Goal: Communication & Community: Ask a question

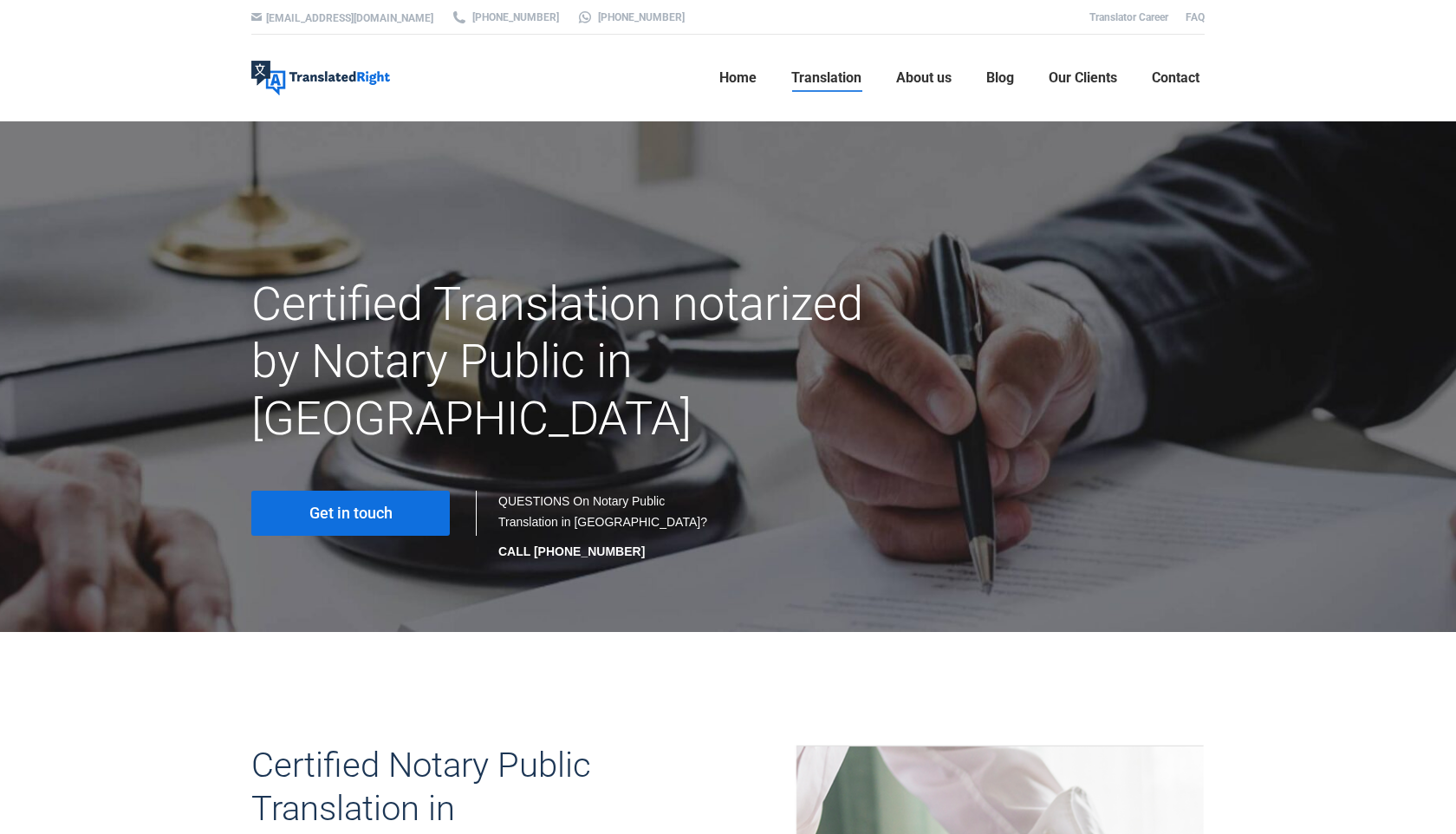
click at [367, 504] on span "Get in touch" at bounding box center [351, 513] width 83 height 18
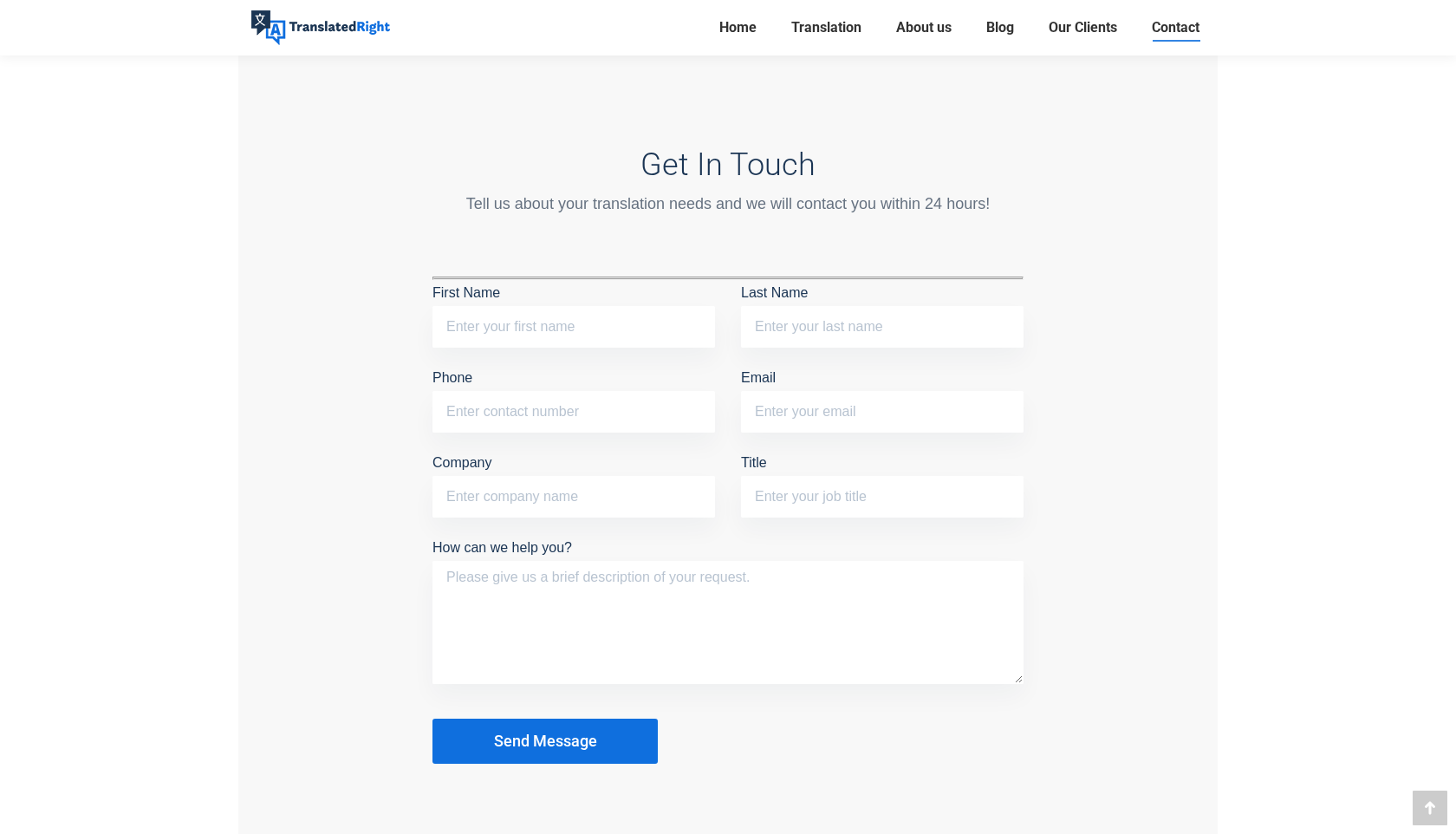
scroll to position [1385, 0]
click at [468, 316] on input "First Name" at bounding box center [573, 327] width 282 height 41
type input "Xin"
click at [777, 330] on input "Last Name" at bounding box center [881, 327] width 282 height 41
type input "Li"
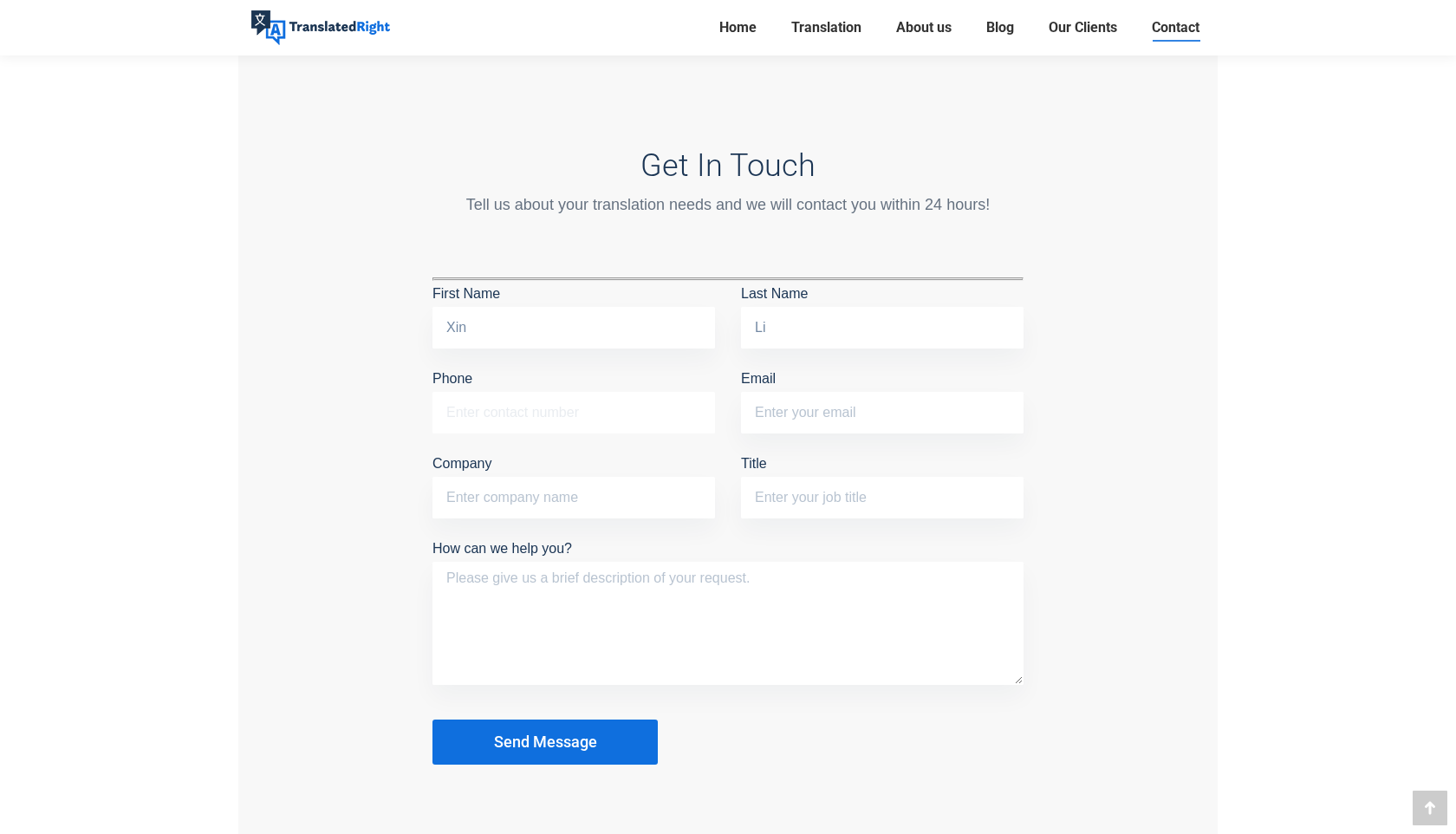
click at [644, 398] on input "Phone" at bounding box center [573, 412] width 282 height 41
type input "80388770"
click at [843, 415] on input "Email" at bounding box center [881, 412] width 282 height 41
type input "xin-li@nus.edu.sg"
click at [544, 492] on input "Company" at bounding box center [573, 497] width 282 height 41
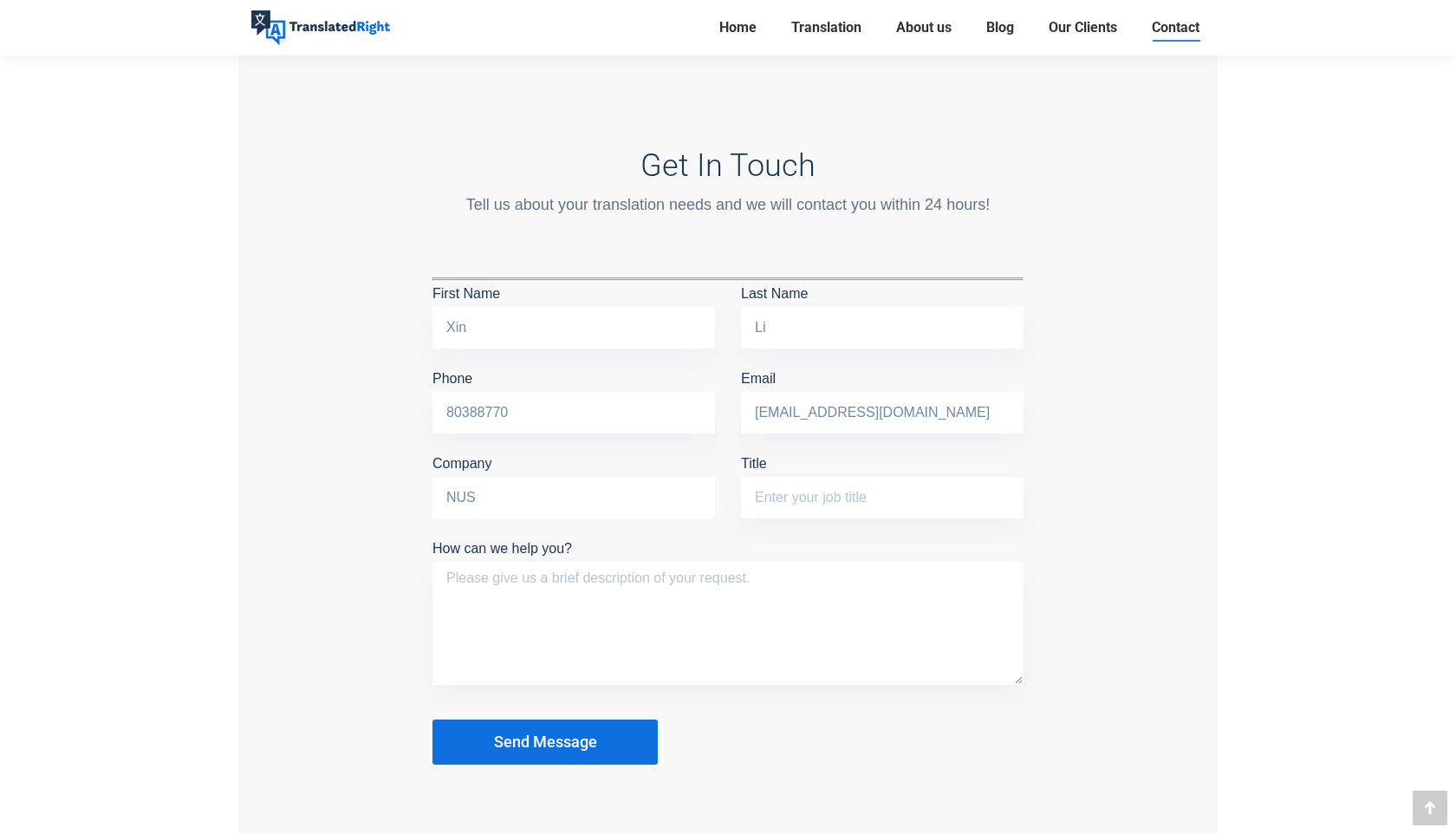
type input "NUS"
click at [887, 506] on input "Title" at bounding box center [881, 497] width 282 height 41
type input "student"
click at [781, 624] on textarea "How can we help you?" at bounding box center [728, 623] width 591 height 123
click at [604, 604] on textarea "How can we help you?" at bounding box center [728, 623] width 591 height 123
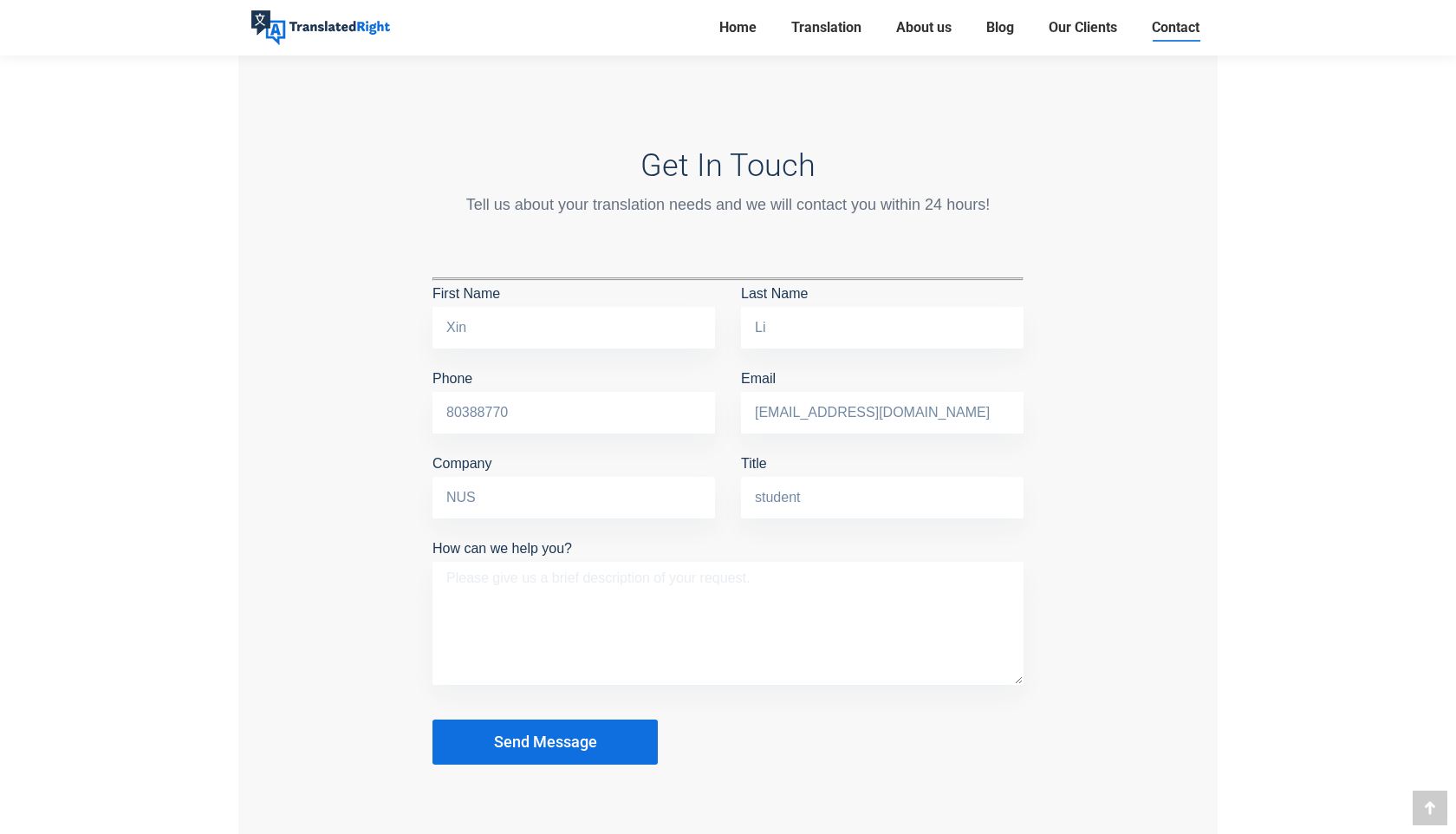
paste textarea "I would like to translate my ID card and have it notarized for the application …"
click at [514, 575] on textarea "I would like to translate my ID card and have it notarized for the application …" at bounding box center [728, 623] width 591 height 123
drag, startPoint x: 482, startPoint y: 573, endPoint x: 451, endPoint y: 573, distance: 31.0
click at [451, 573] on textarea "I would like to translate my ID card and have it notarized for the application …" at bounding box center [728, 623] width 591 height 123
click at [644, 577] on textarea "I‘d like to translate my ID card and have it notarized for the application of SO" at bounding box center [728, 623] width 591 height 123
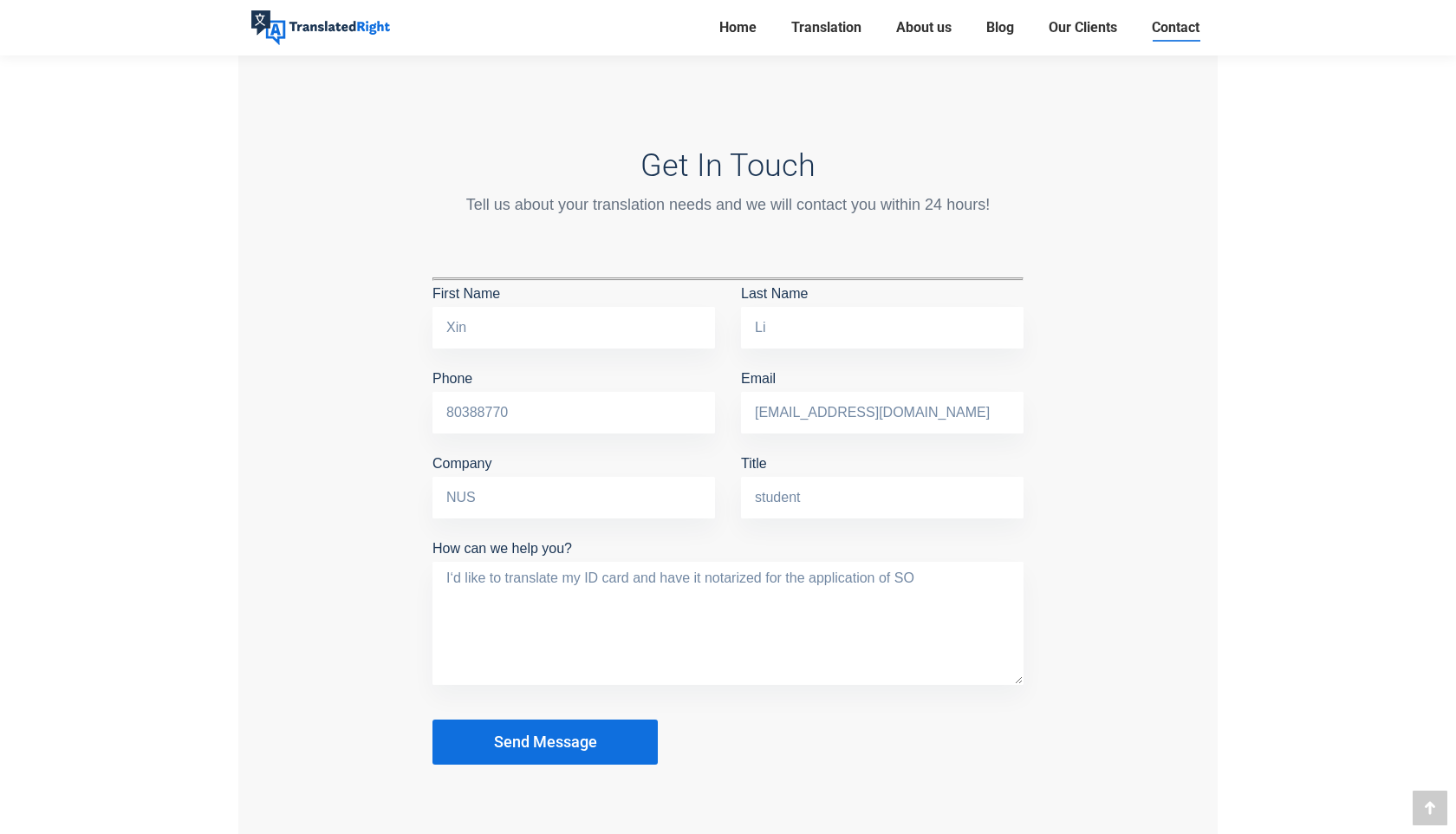
click at [644, 573] on textarea "I‘d like to translate my ID card and have it notarized for the application of SO" at bounding box center [728, 623] width 591 height 123
click at [634, 571] on textarea "I‘d like to translate my ID card and have it notarized for the application of SO" at bounding box center [728, 623] width 591 height 123
click at [745, 584] on textarea "I‘d like to translate my ID card (Chinese) and have it notarized for the applic…" at bounding box center [728, 623] width 591 height 123
click at [984, 567] on textarea "I‘d like to translate my ID card (Chinese) and have it notarized for the applic…" at bounding box center [728, 623] width 591 height 123
click at [759, 615] on textarea "I‘d like to translate my ID card (Chinese) and have it notarized for the applic…" at bounding box center [728, 623] width 591 height 123
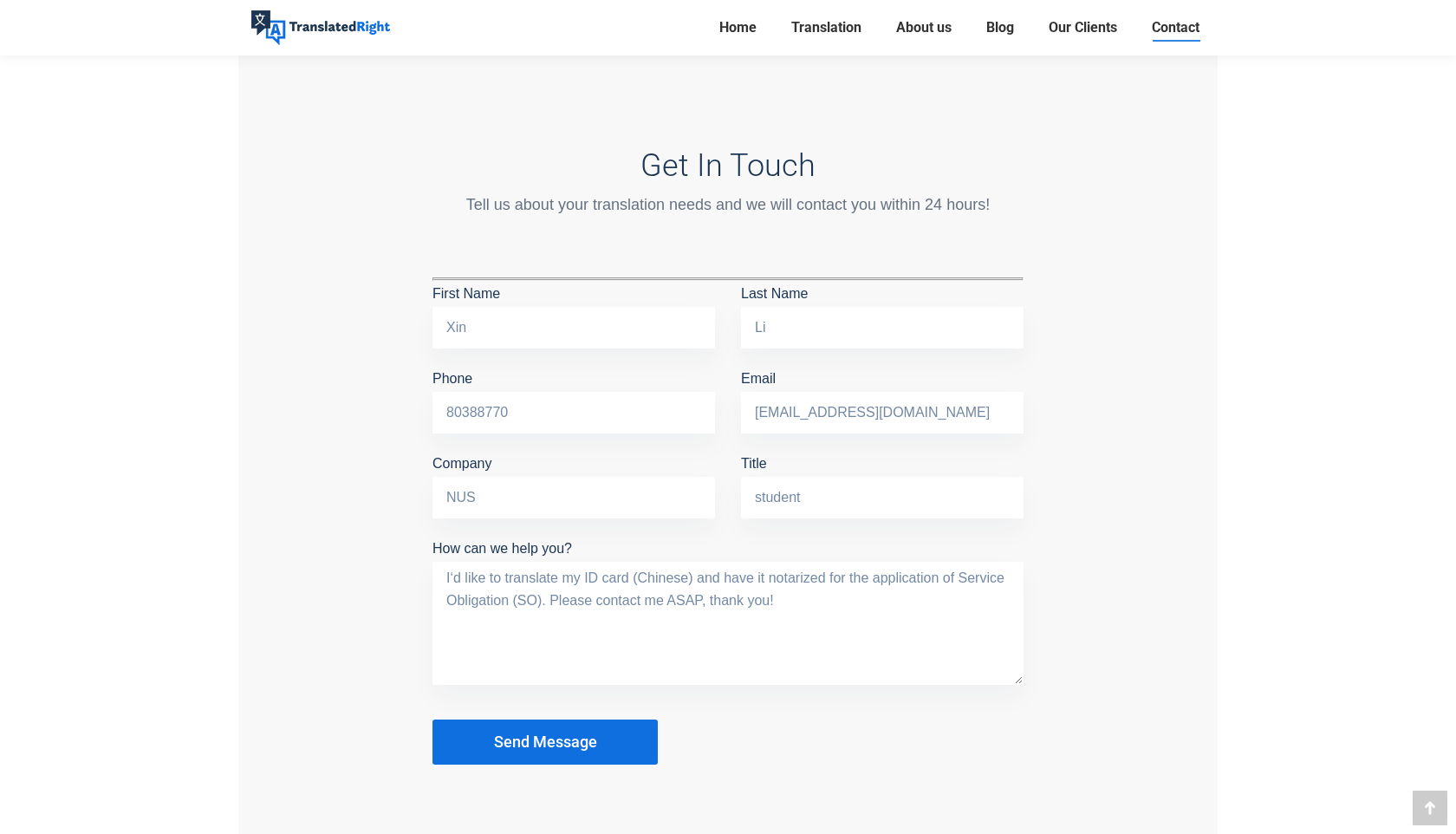
click at [525, 598] on textarea "I‘d like to translate my ID card (Chinese) and have it notarized for the applic…" at bounding box center [728, 623] width 591 height 123
type textarea "I‘d like to translate my ID card (Chinese) and have it notarized for the applic…"
click at [462, 409] on input "80388770" at bounding box center [573, 412] width 282 height 41
click at [476, 407] on input "80388770" at bounding box center [573, 412] width 282 height 41
click at [771, 413] on input "xin-li@nus.edu.sg" at bounding box center [881, 412] width 282 height 41
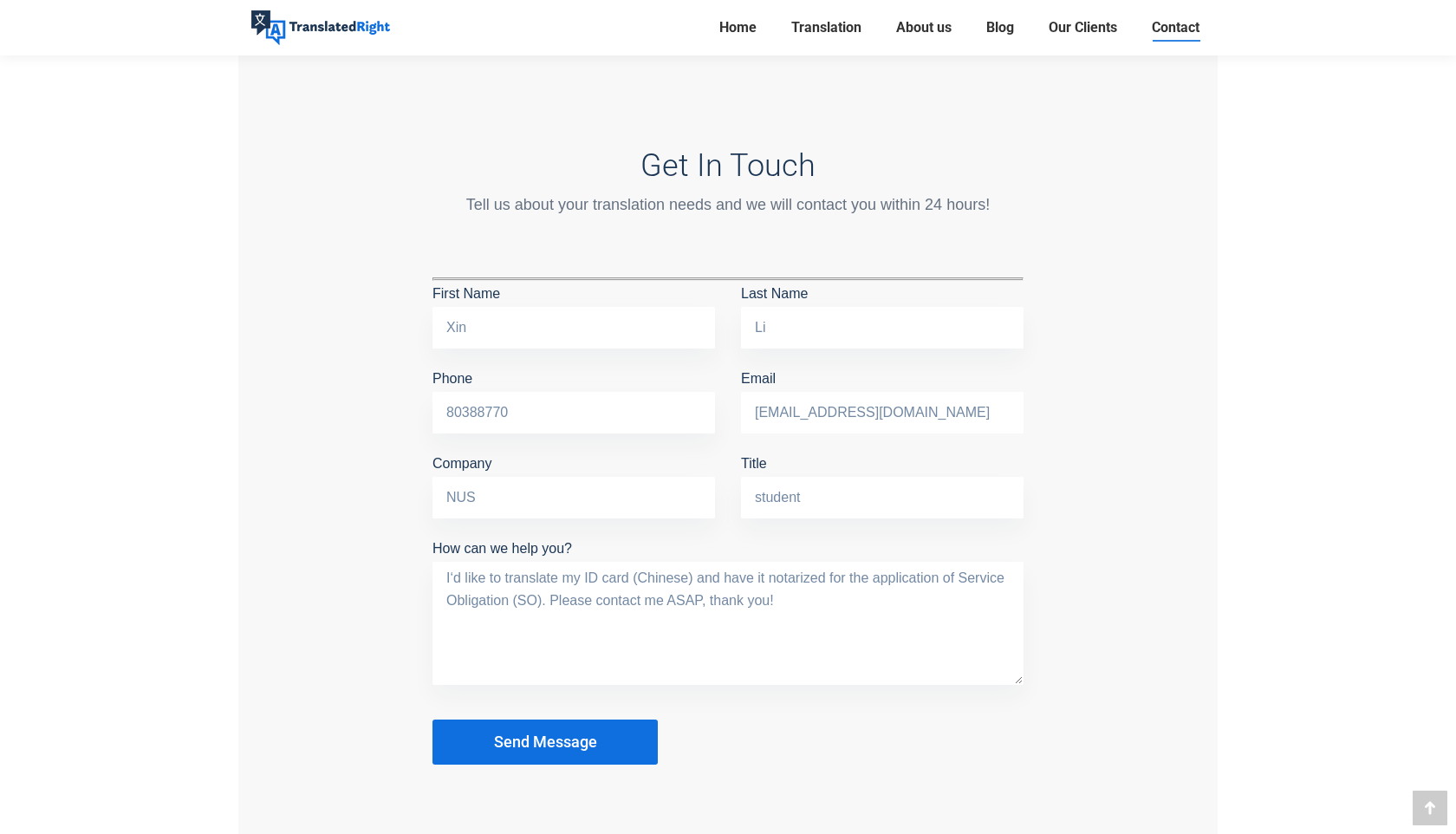
click at [815, 413] on input "xin-li@nus.edu.sg" at bounding box center [881, 412] width 282 height 41
click at [573, 743] on span "Send Message" at bounding box center [545, 742] width 103 height 18
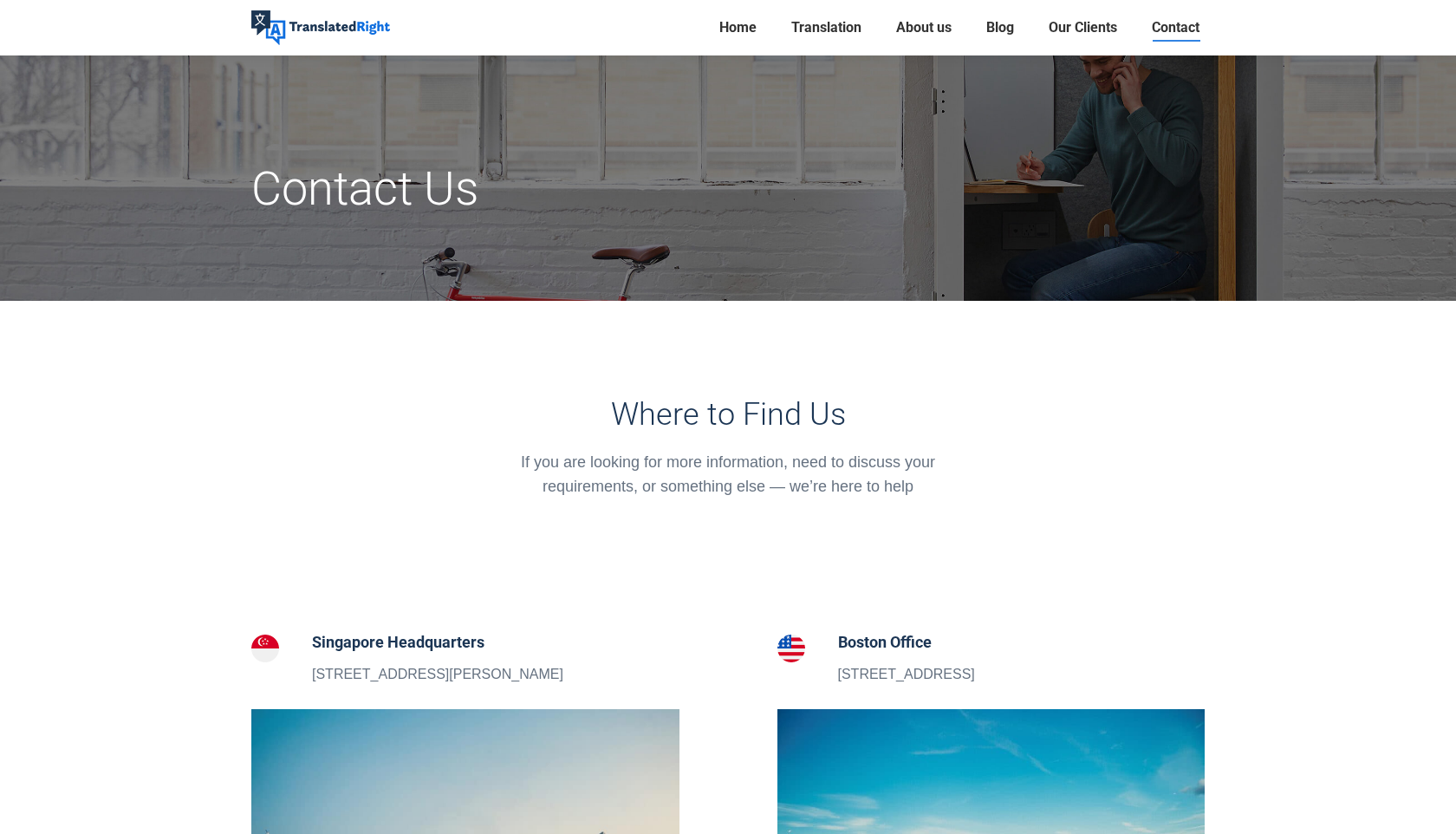
scroll to position [0, 0]
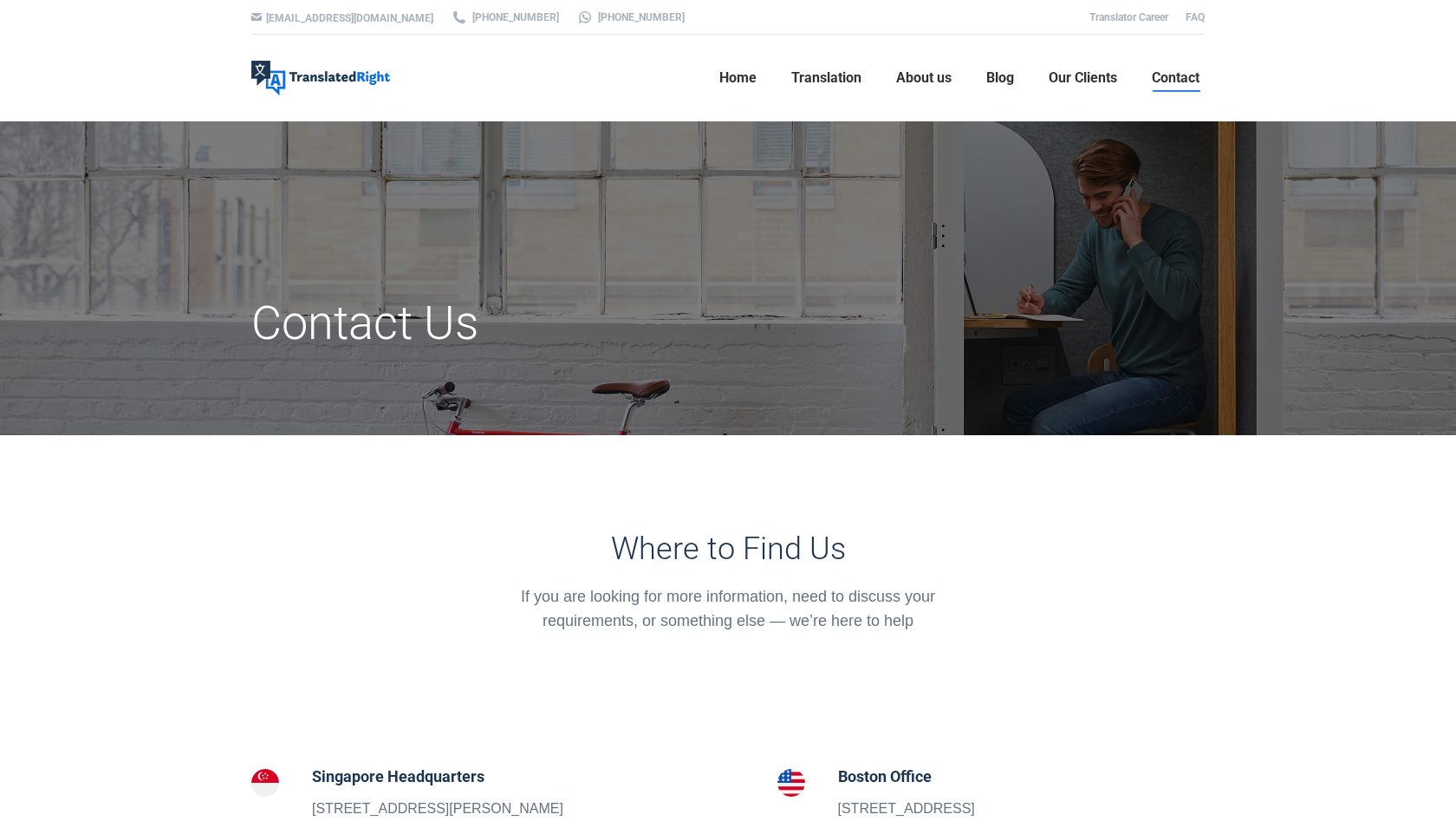
click at [443, 315] on h1 "Contact Us" at bounding box center [564, 323] width 627 height 57
click at [916, 87] on link "About us" at bounding box center [924, 77] width 66 height 55
click at [733, 84] on span "Home" at bounding box center [737, 78] width 37 height 18
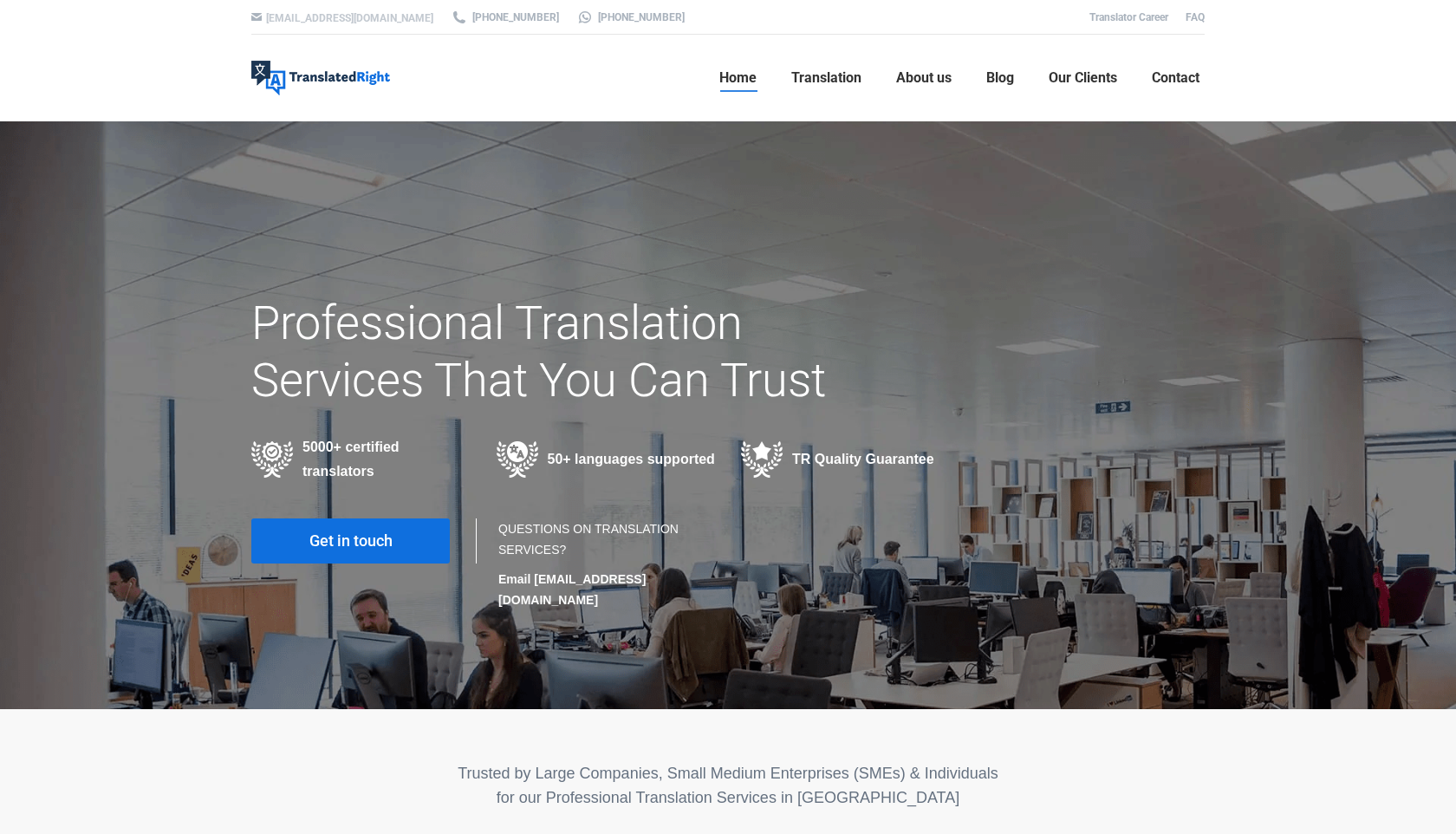
click at [293, 18] on link "[EMAIL_ADDRESS][DOMAIN_NAME]" at bounding box center [350, 18] width 167 height 12
